Goal: Task Accomplishment & Management: Use online tool/utility

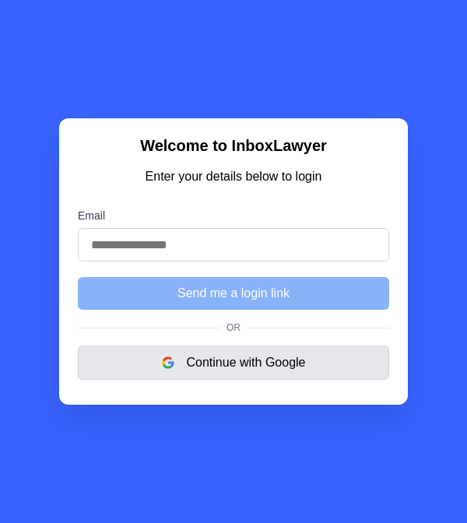
click at [231, 362] on button "Continue with Google" at bounding box center [233, 362] width 311 height 34
